Goal: Check status

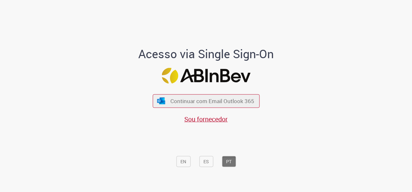
click at [278, 59] on h1 "Acesso via Single Sign-On" at bounding box center [206, 53] width 180 height 13
click at [106, 108] on div "Acesso via Single Sign-On Continuar com Email Outlook 365 Sou fornecedor EN ES …" at bounding box center [206, 99] width 379 height 191
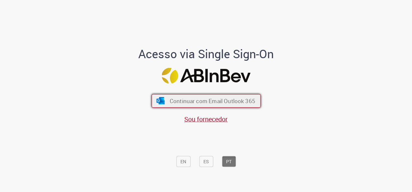
click at [183, 103] on span "Continuar com Email Outlook 365" at bounding box center [212, 101] width 86 height 7
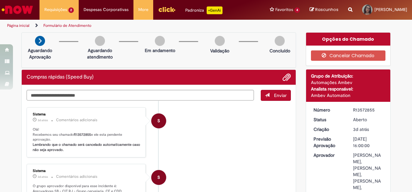
click at [364, 107] on div "R13572855" at bounding box center [368, 110] width 30 height 6
copy div "R13572855"
